Goal: Task Accomplishment & Management: Use online tool/utility

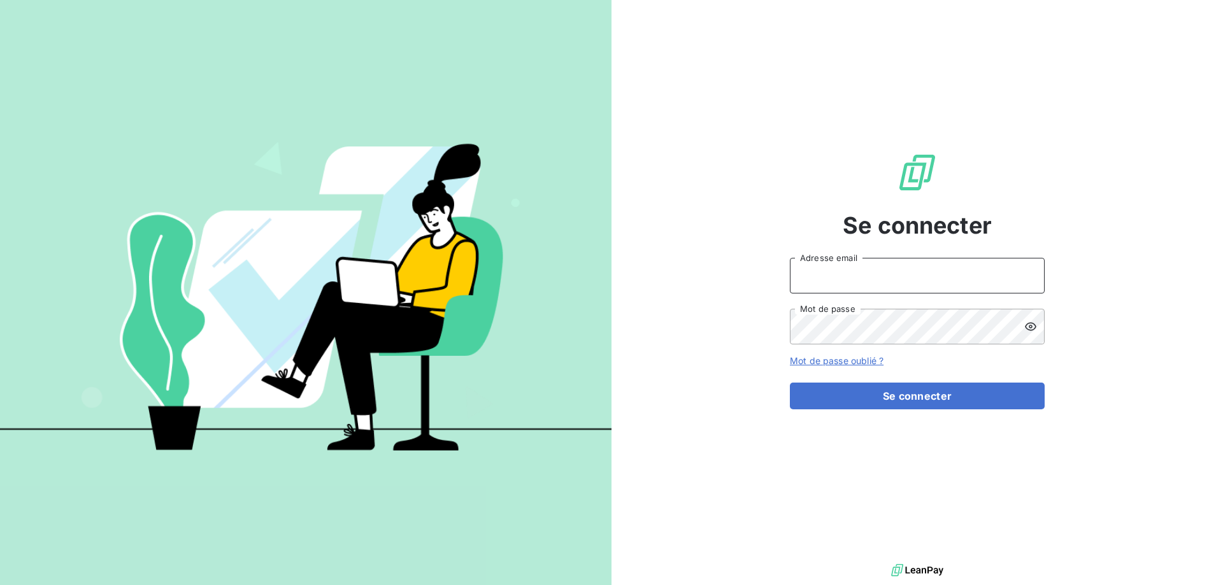
click at [882, 279] on input "Adresse email" at bounding box center [917, 276] width 255 height 36
type input "[PERSON_NAME][EMAIL_ADDRESS][DOMAIN_NAME]"
click at [790, 383] on button "Se connecter" at bounding box center [917, 396] width 255 height 27
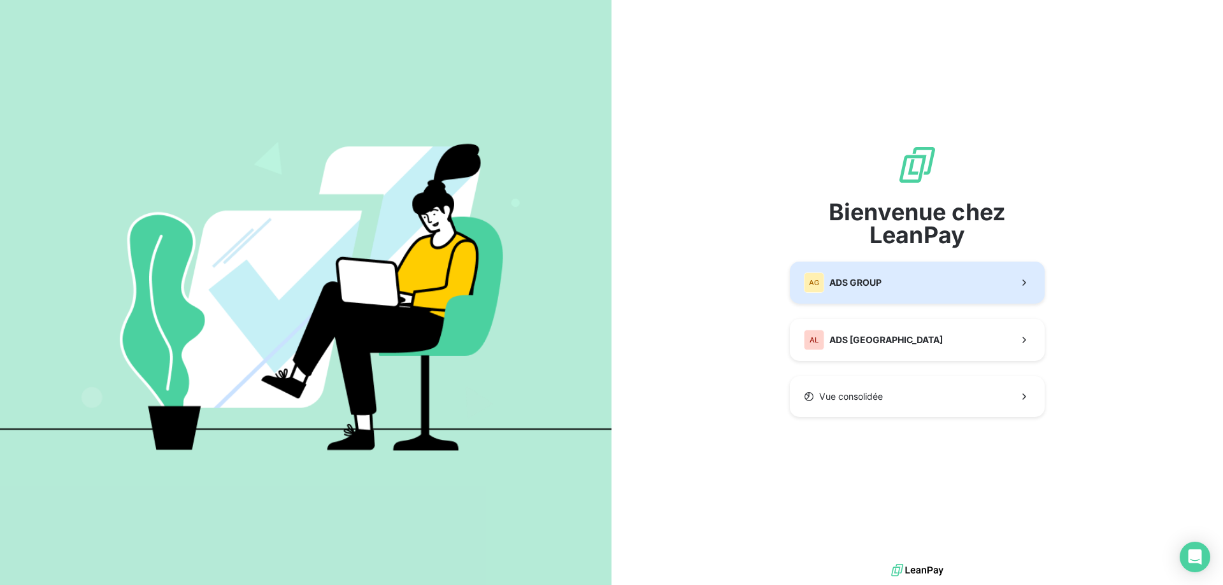
click at [858, 281] on span "ADS GROUP" at bounding box center [855, 282] width 52 height 13
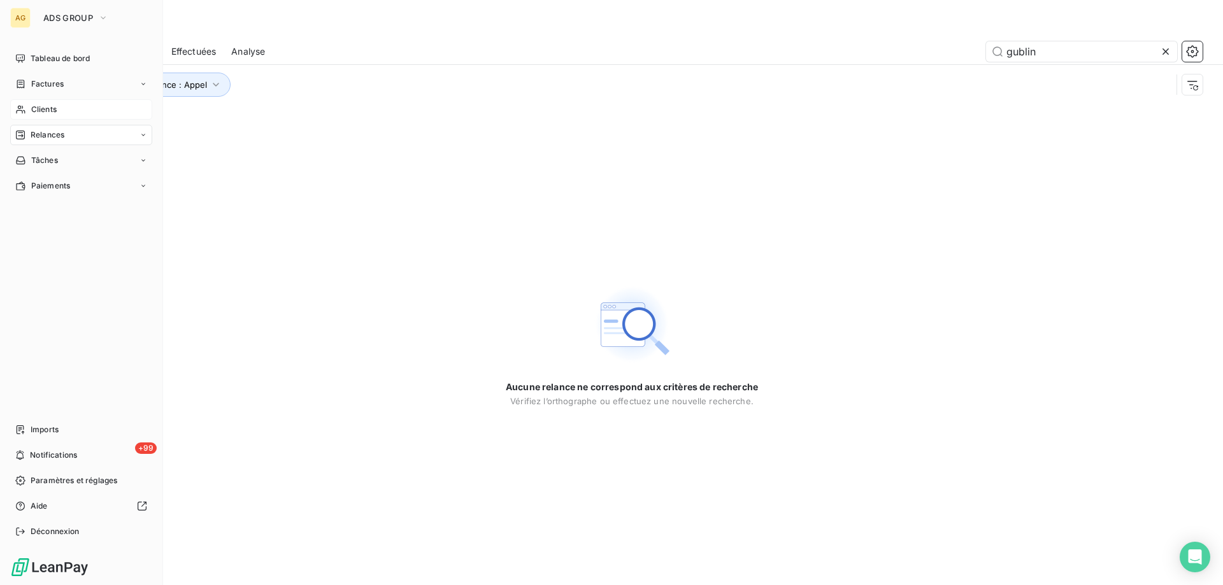
click at [48, 106] on span "Clients" at bounding box center [43, 109] width 25 height 11
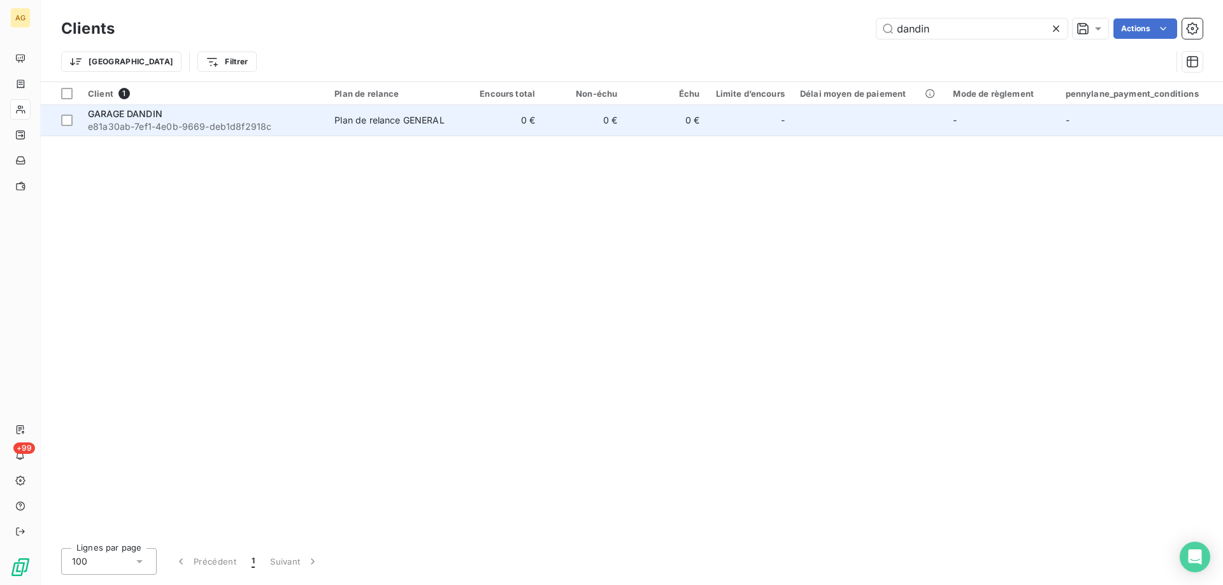
type input "dandin"
click at [143, 120] on span "e81a30ab-7ef1-4e0b-9669-deb1d8f2918c" at bounding box center [203, 126] width 231 height 13
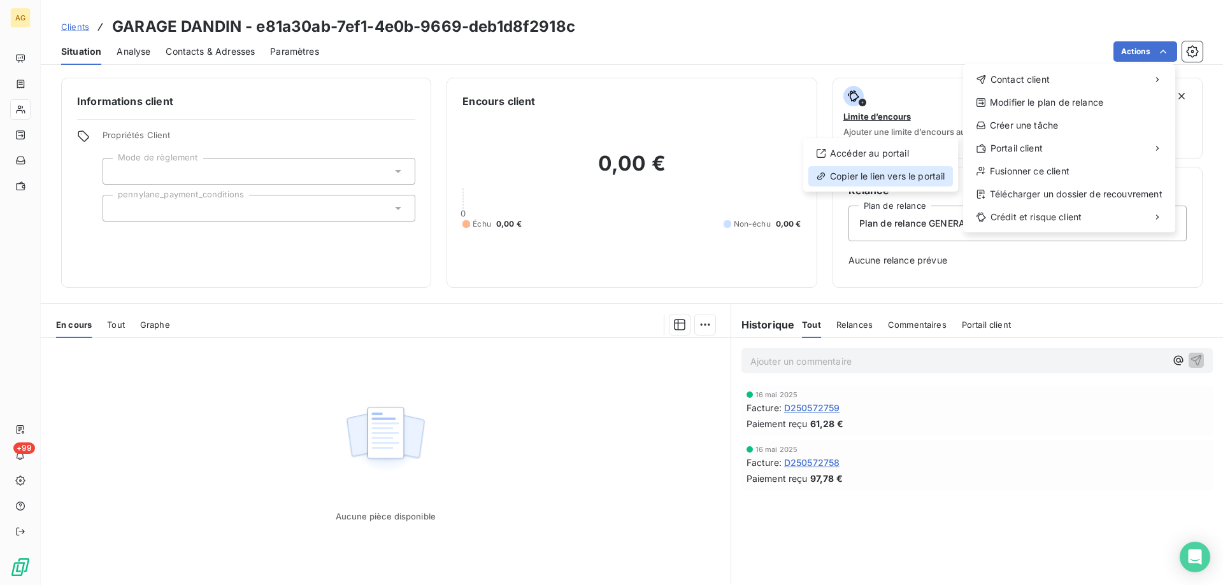
click at [856, 181] on div "Copier le lien vers le portail" at bounding box center [880, 176] width 145 height 20
